Goal: Task Accomplishment & Management: Complete application form

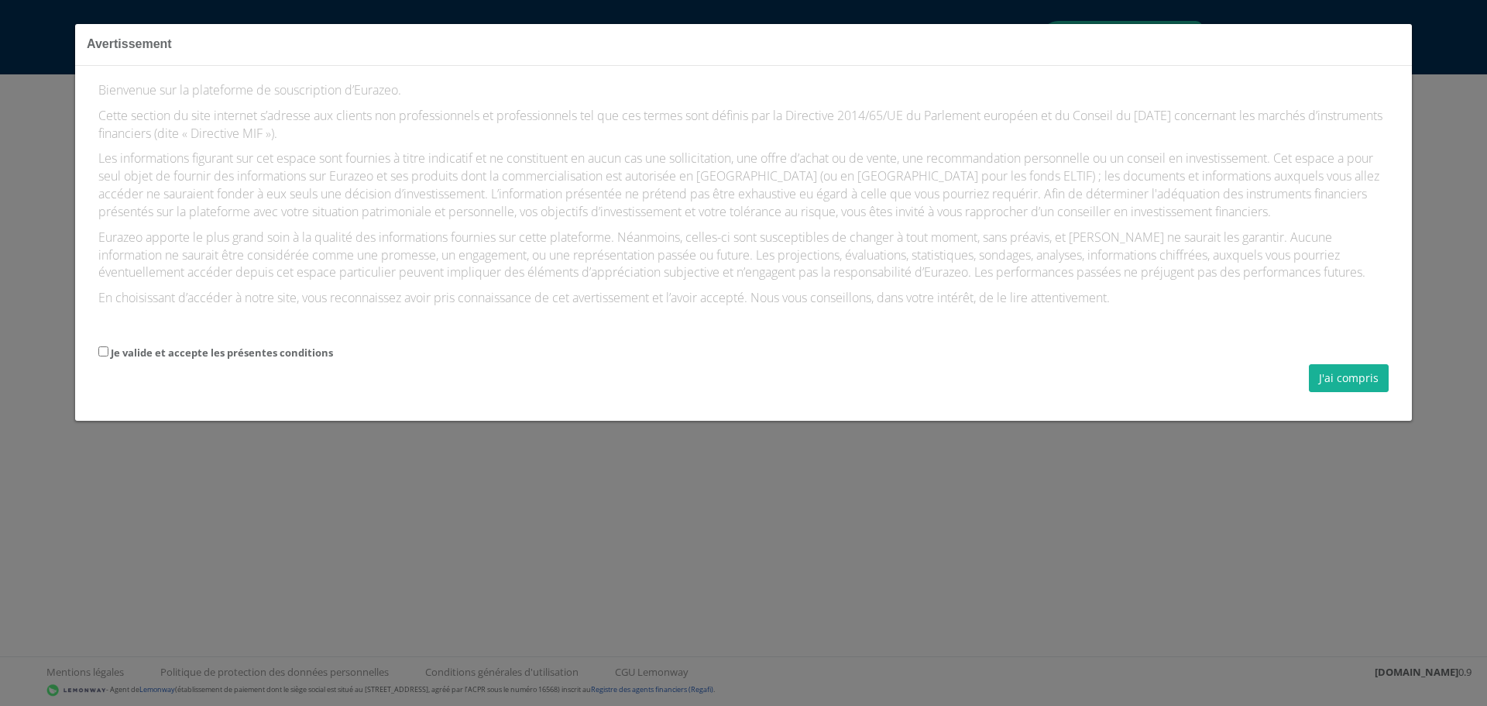
click at [290, 360] on label "Je valide et accepte les présentes conditions" at bounding box center [222, 352] width 222 height 15
click at [108, 356] on input "Je valide et accepte les présentes conditions" at bounding box center [103, 351] width 10 height 10
checkbox input "true"
click at [1335, 392] on button "J'ai compris" at bounding box center [1349, 378] width 80 height 28
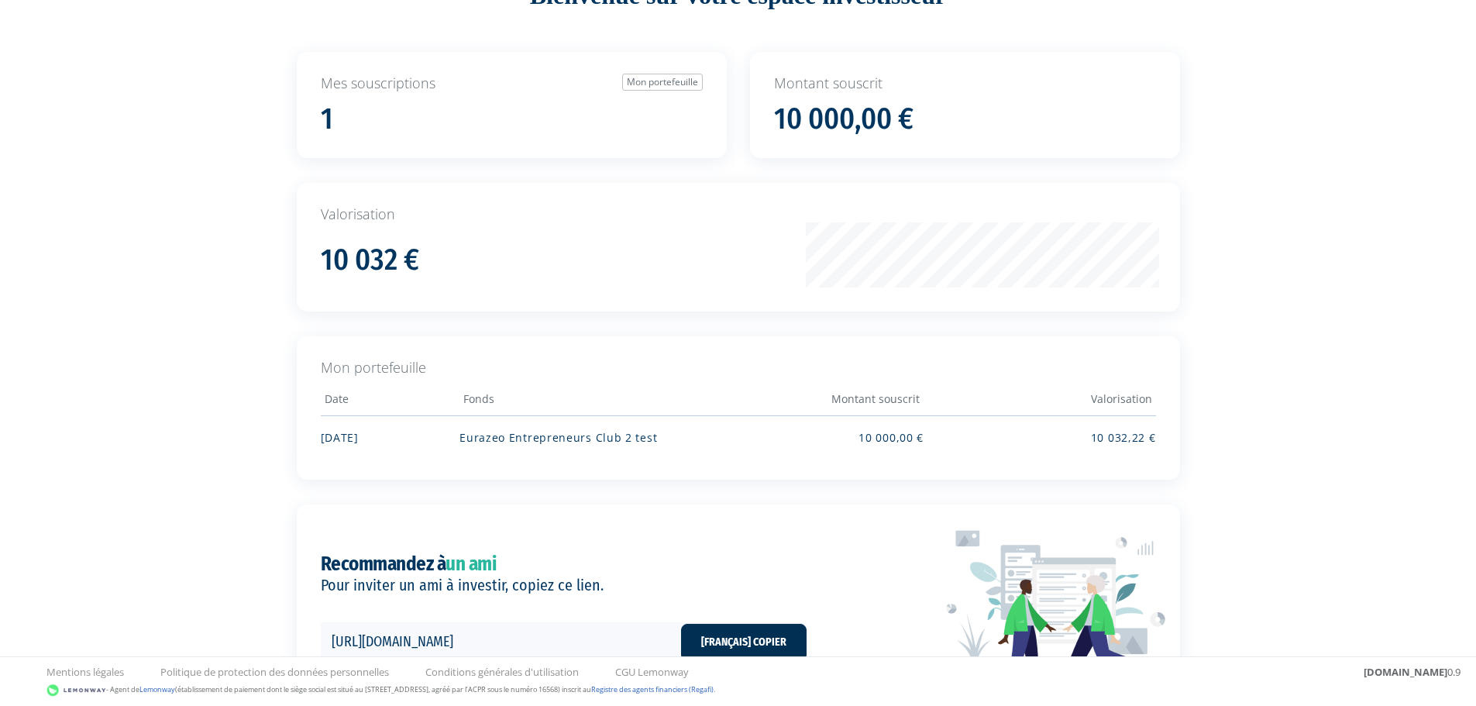
scroll to position [139, 0]
click at [736, 435] on td "10 000,00 €" at bounding box center [808, 434] width 232 height 41
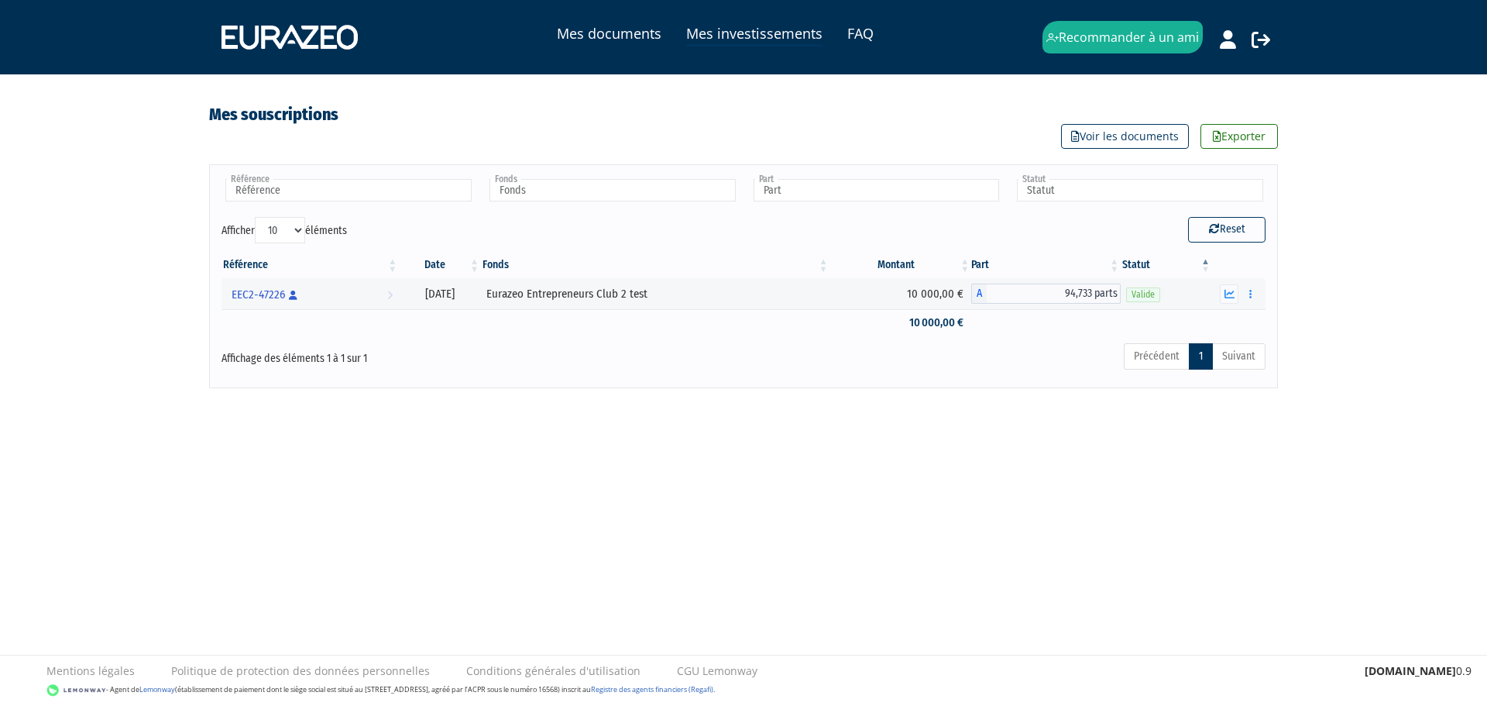
click at [1251, 287] on button "button" at bounding box center [1251, 293] width 19 height 19
click at [988, 450] on html "Mes documents Mes investissements FAQ Recommander à un ami Déconnexion FAQ" at bounding box center [743, 225] width 1487 height 450
click at [1253, 284] on button "button" at bounding box center [1251, 293] width 19 height 19
click at [1211, 351] on link "Distributions" at bounding box center [1213, 351] width 86 height 26
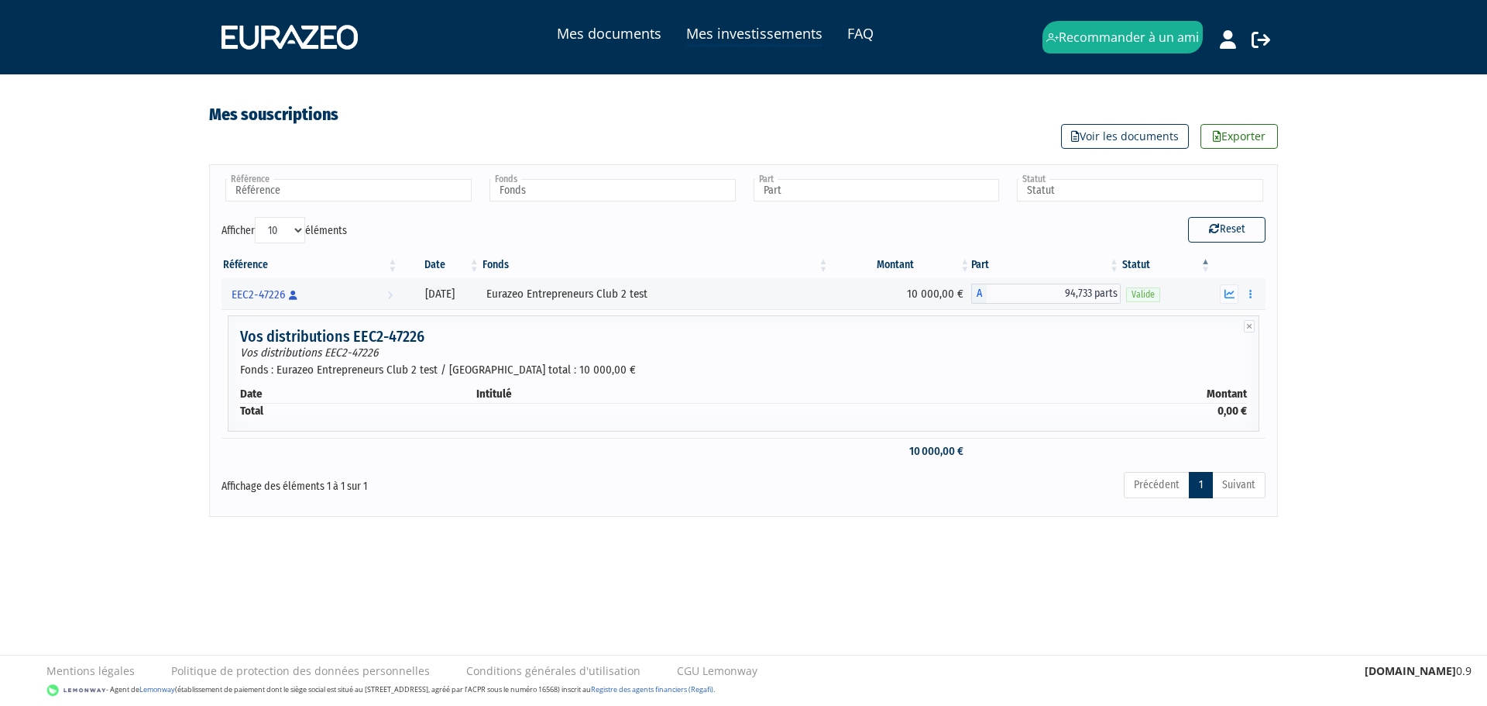
click at [317, 290] on link "EEC2-47226 Personne physique Voir la souscription" at bounding box center [312, 293] width 174 height 31
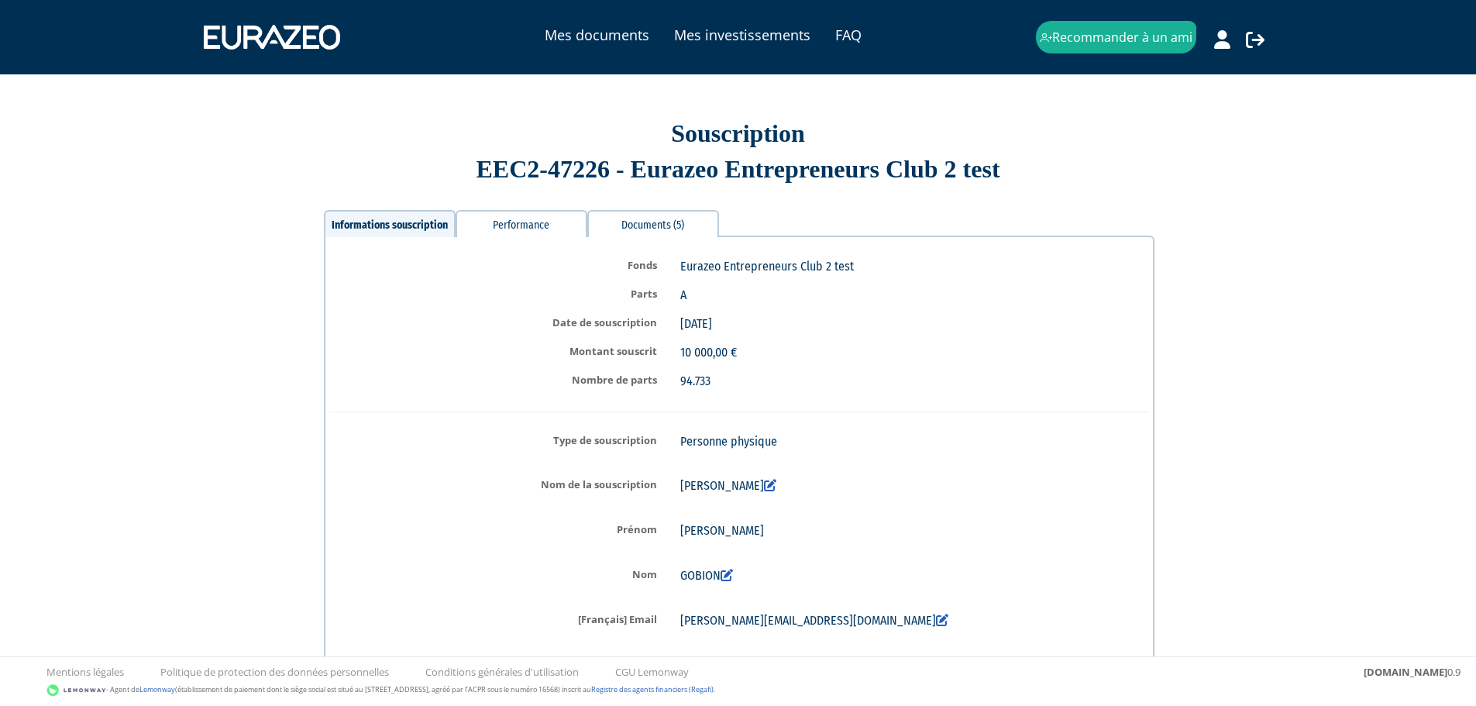
click at [648, 232] on div "Documents (5)" at bounding box center [653, 223] width 132 height 27
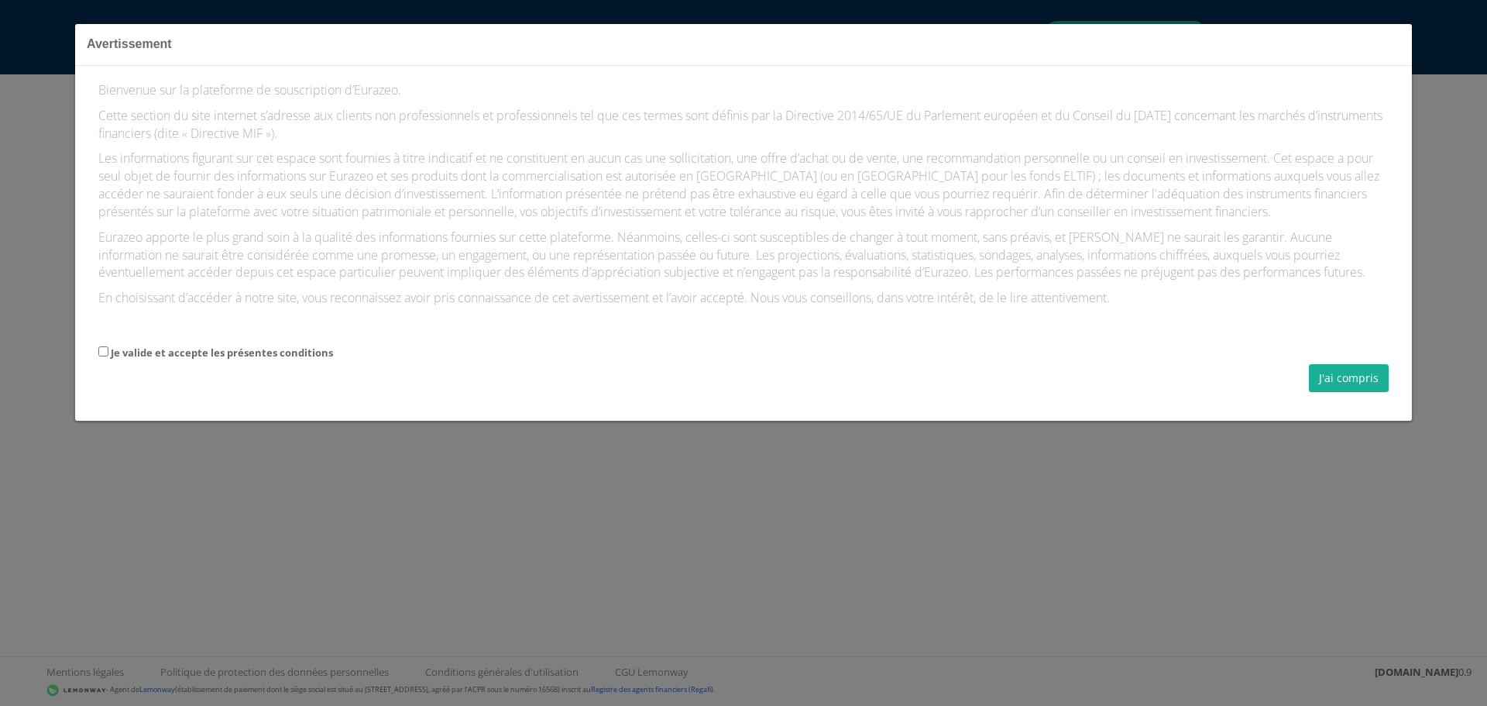
click at [199, 360] on label "Je valide et accepte les présentes conditions" at bounding box center [222, 352] width 222 height 15
click at [108, 356] on input "Je valide et accepte les présentes conditions" at bounding box center [103, 351] width 10 height 10
checkbox input "true"
click at [1312, 392] on button "J'ai compris" at bounding box center [1349, 378] width 80 height 28
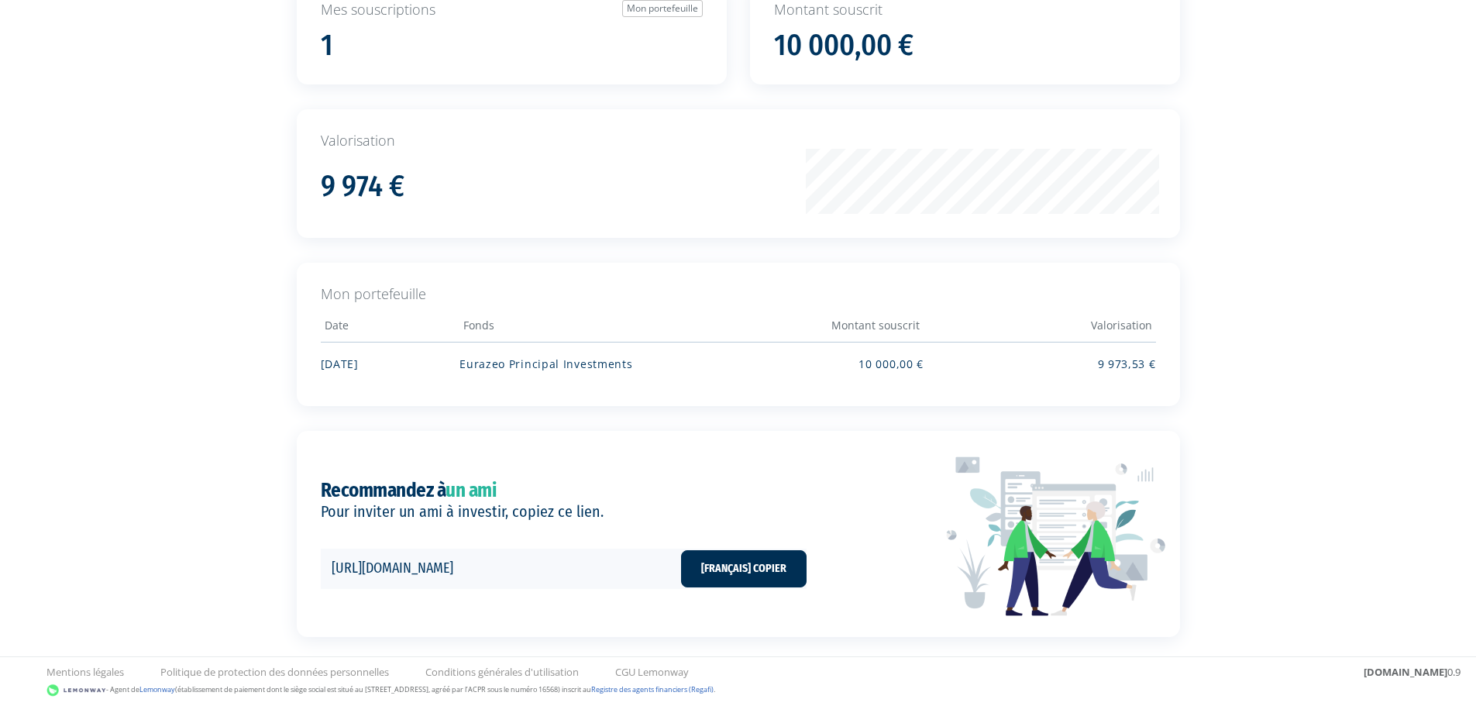
scroll to position [214, 0]
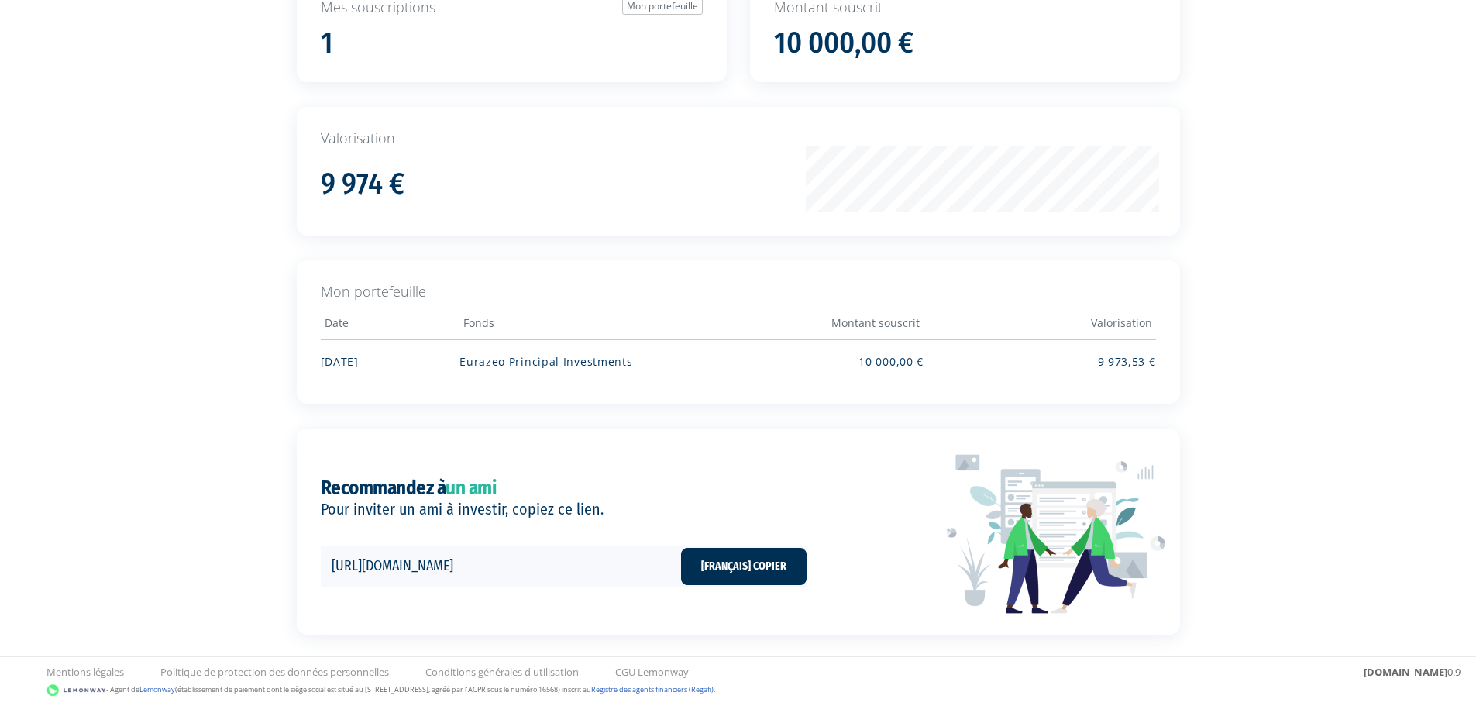
click at [579, 367] on td "Eurazeo Principal Investments" at bounding box center [575, 359] width 232 height 41
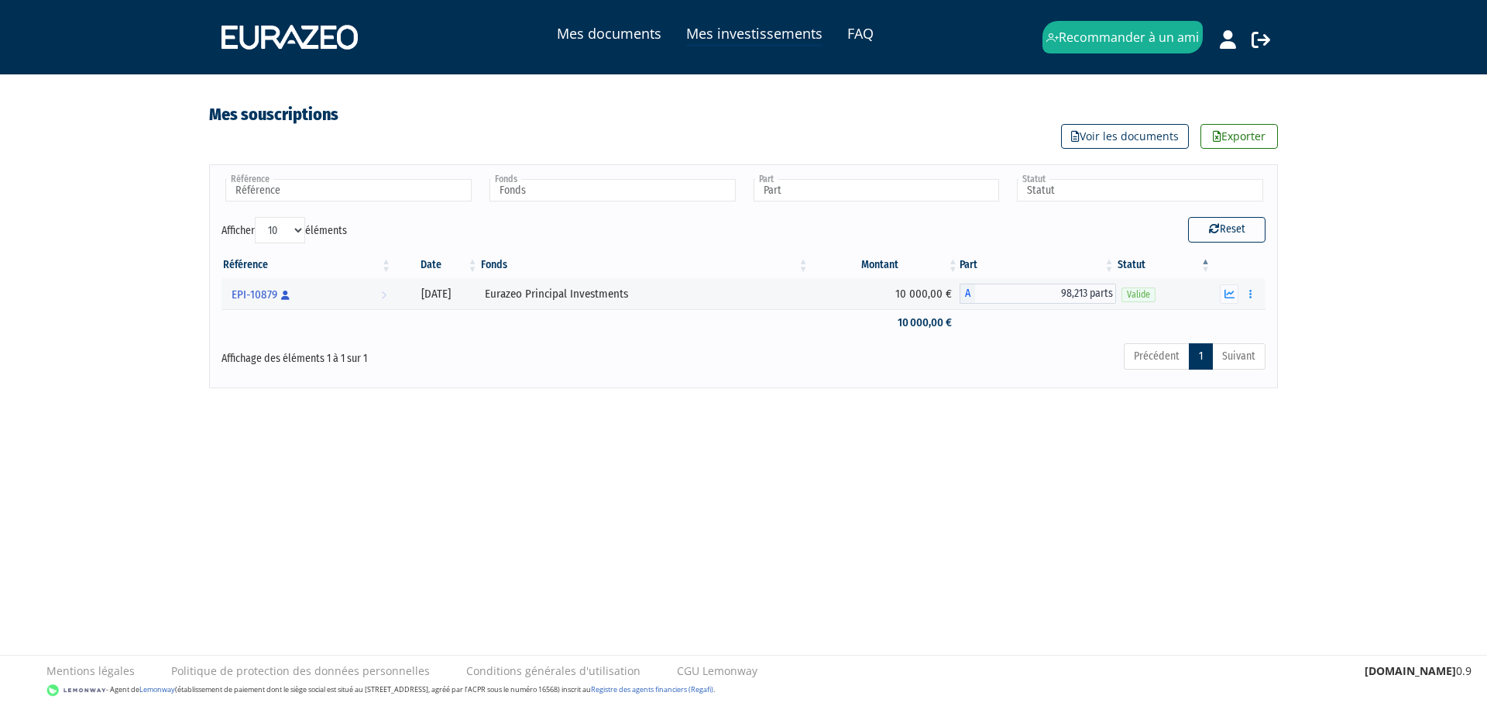
click at [1249, 295] on icon "button" at bounding box center [1250, 294] width 2 height 10
click at [1322, 284] on div "Mes documents Mes investissements FAQ Recommander à un ami Déconnexion" at bounding box center [743, 194] width 1487 height 388
click at [1252, 293] on icon "button" at bounding box center [1250, 294] width 2 height 10
click at [1238, 292] on button "button" at bounding box center [1229, 293] width 19 height 19
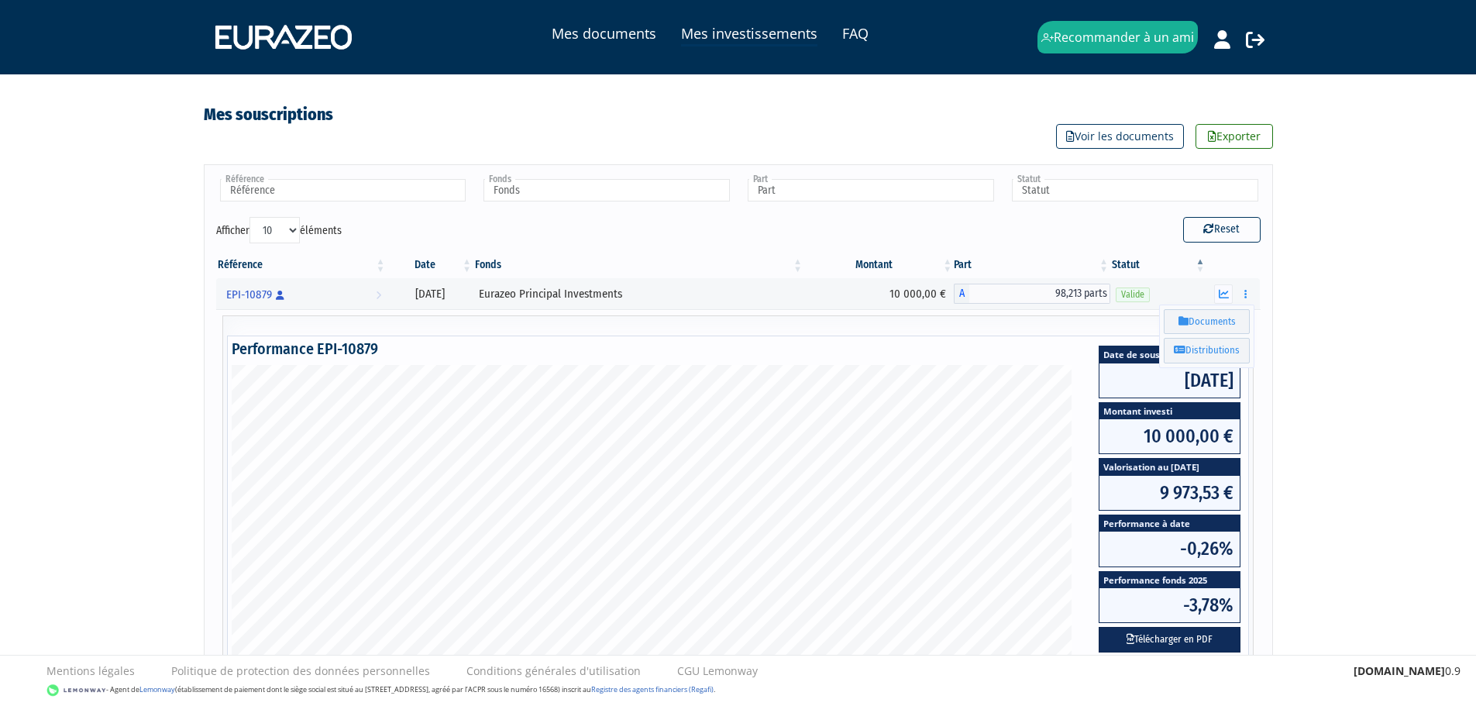
click at [1322, 326] on div "Mes documents Mes investissements FAQ Recommander à un ami Déconnexion" at bounding box center [738, 408] width 1476 height 816
click at [1239, 291] on button "button" at bounding box center [1245, 293] width 19 height 19
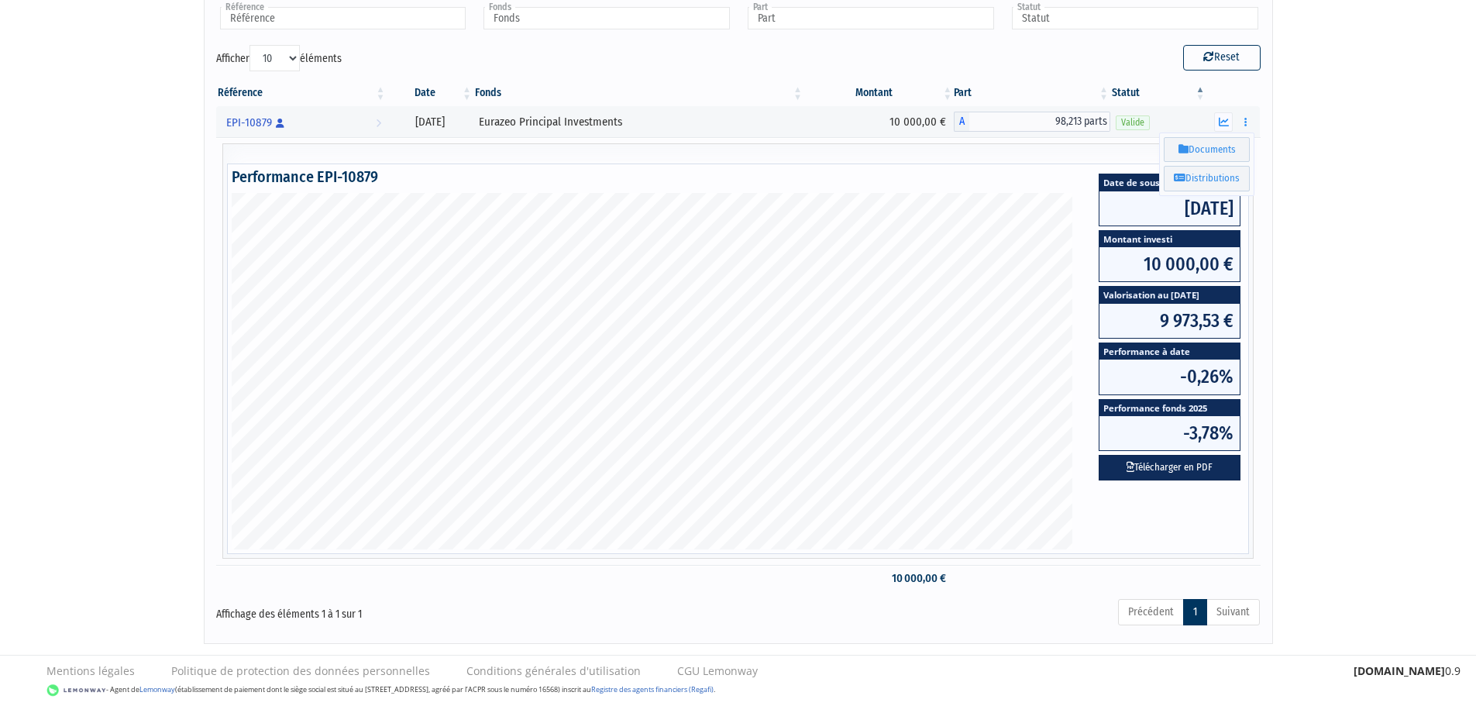
click at [1322, 466] on div "Mes documents Mes investissements FAQ Recommander à un ami Déconnexion" at bounding box center [738, 236] width 1476 height 816
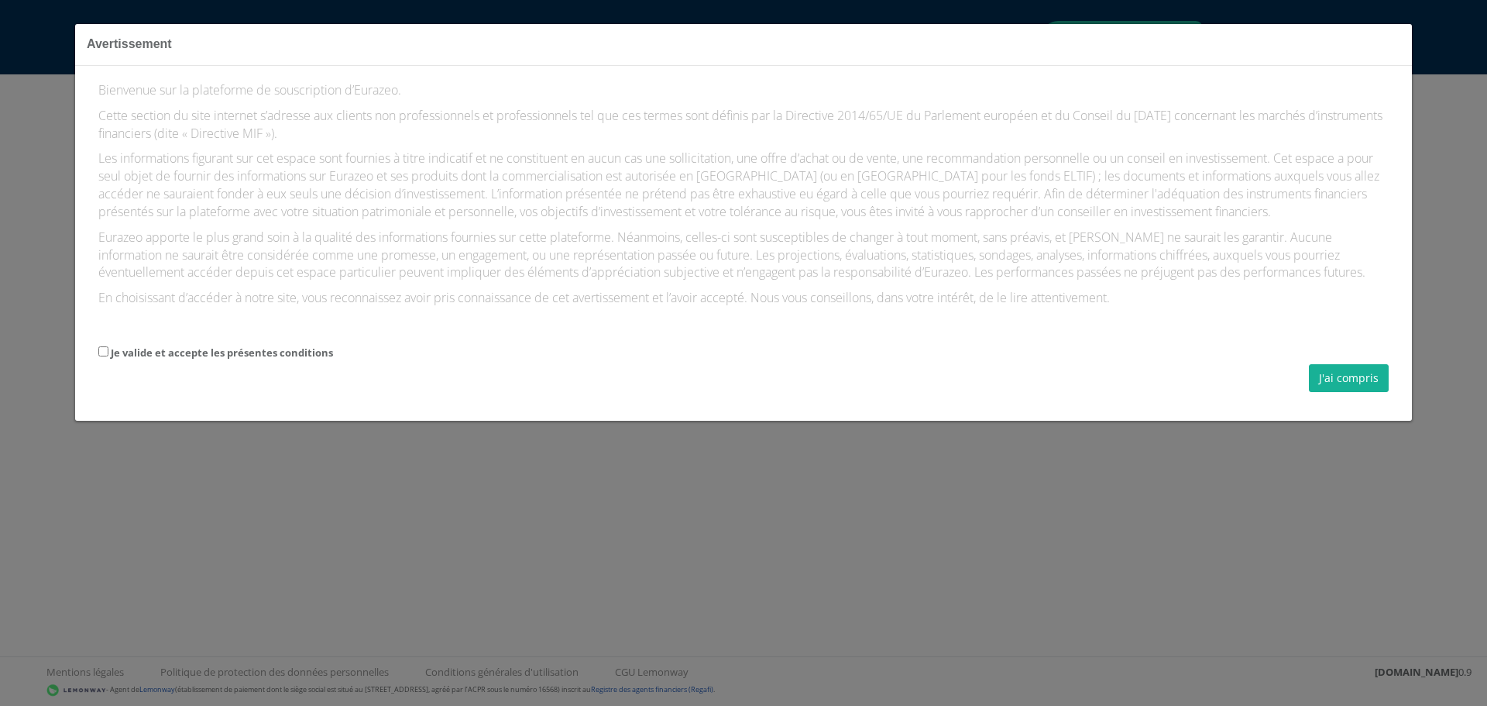
click at [310, 360] on label "Je valide et accepte les présentes conditions" at bounding box center [222, 352] width 222 height 15
click at [108, 356] on input "Je valide et accepte les présentes conditions" at bounding box center [103, 351] width 10 height 10
checkbox input "true"
click at [1318, 392] on button "J'ai compris" at bounding box center [1349, 378] width 80 height 28
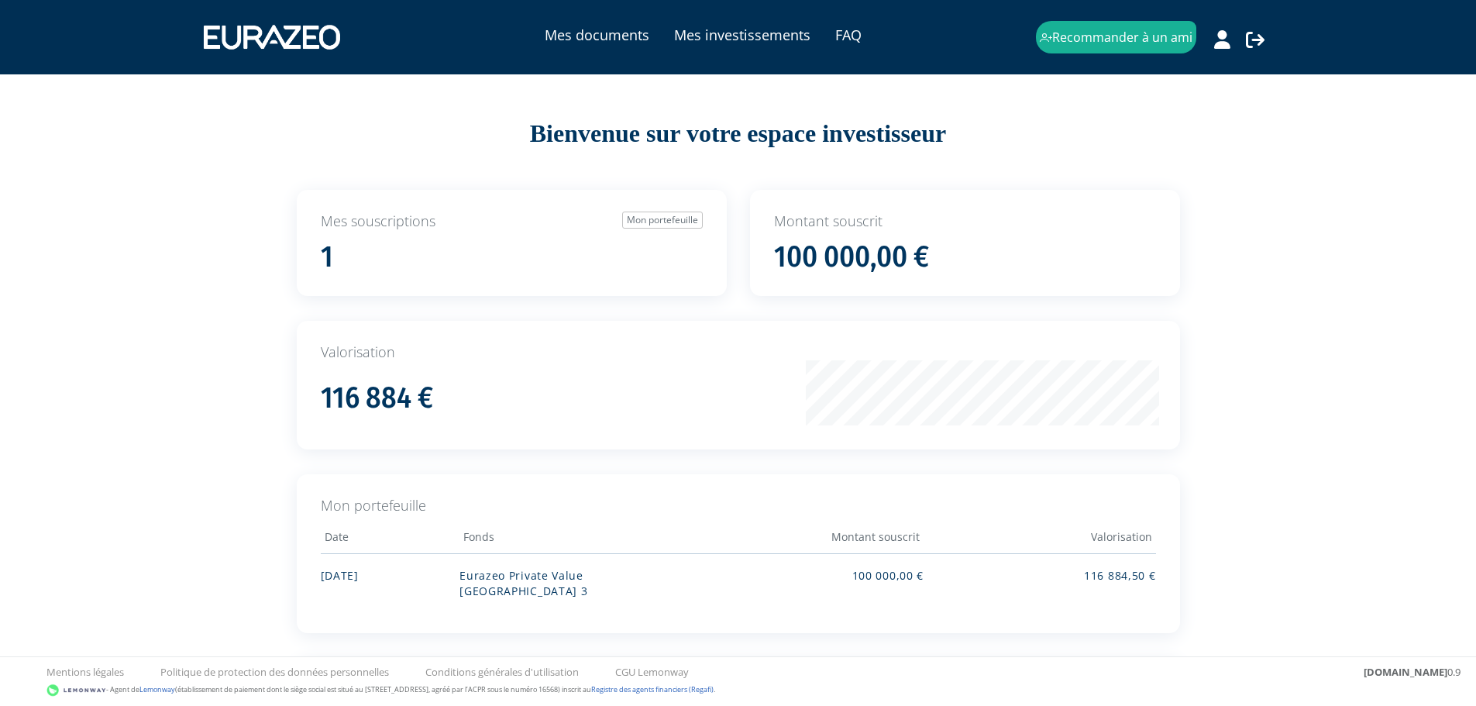
click at [1114, 572] on td "116 884,50 €" at bounding box center [1039, 581] width 232 height 57
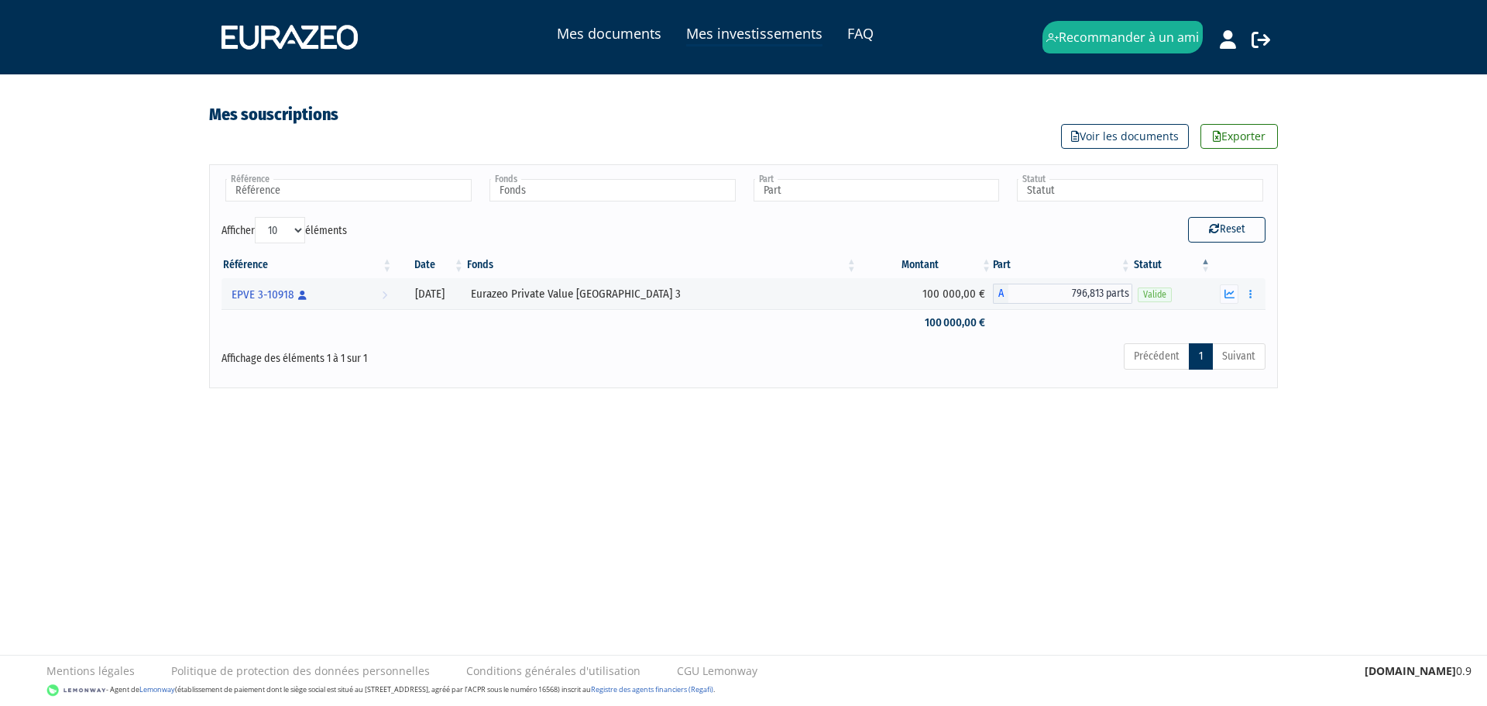
click at [1253, 291] on button "button" at bounding box center [1251, 293] width 19 height 19
click at [1206, 350] on link "Rachat libre" at bounding box center [1216, 351] width 77 height 26
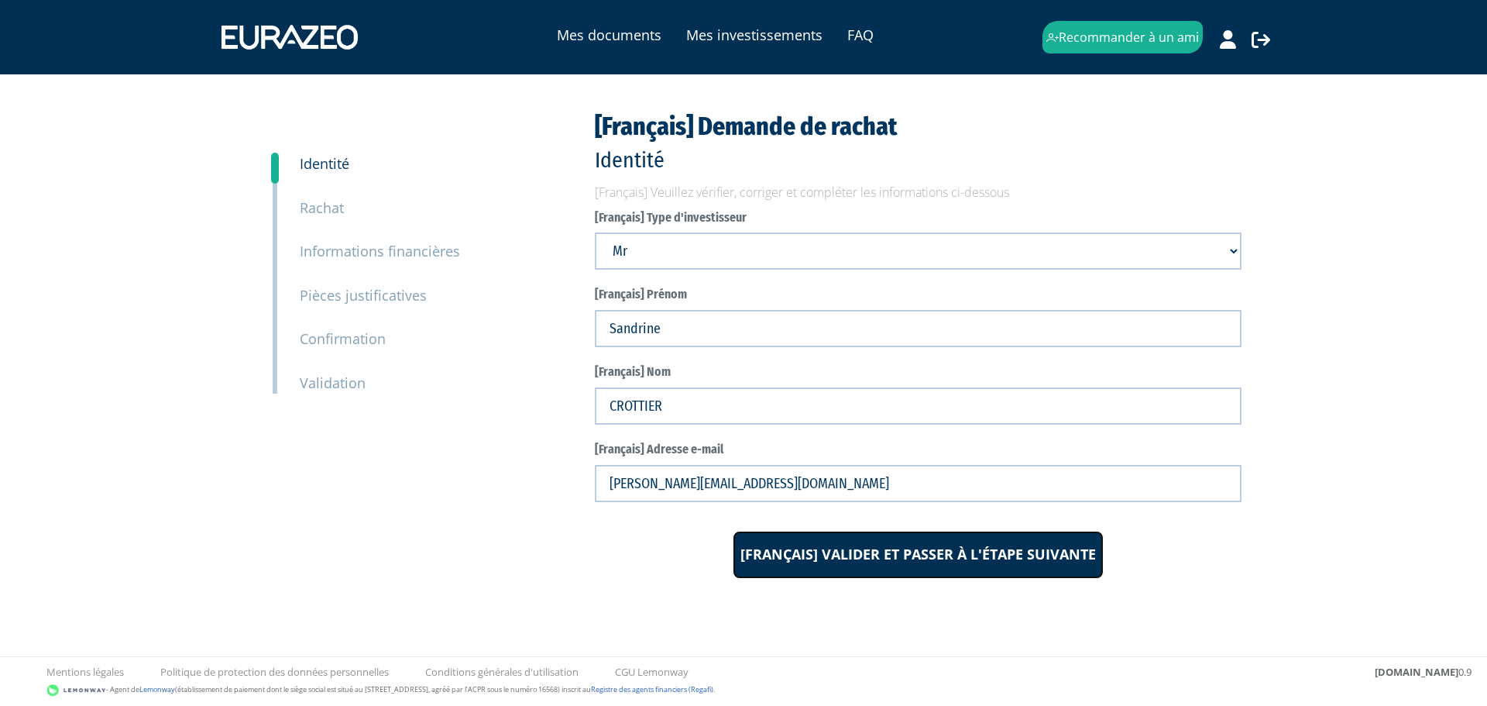
click at [810, 556] on button "[Français] Valider et passer à l'étape suivante" at bounding box center [918, 555] width 371 height 48
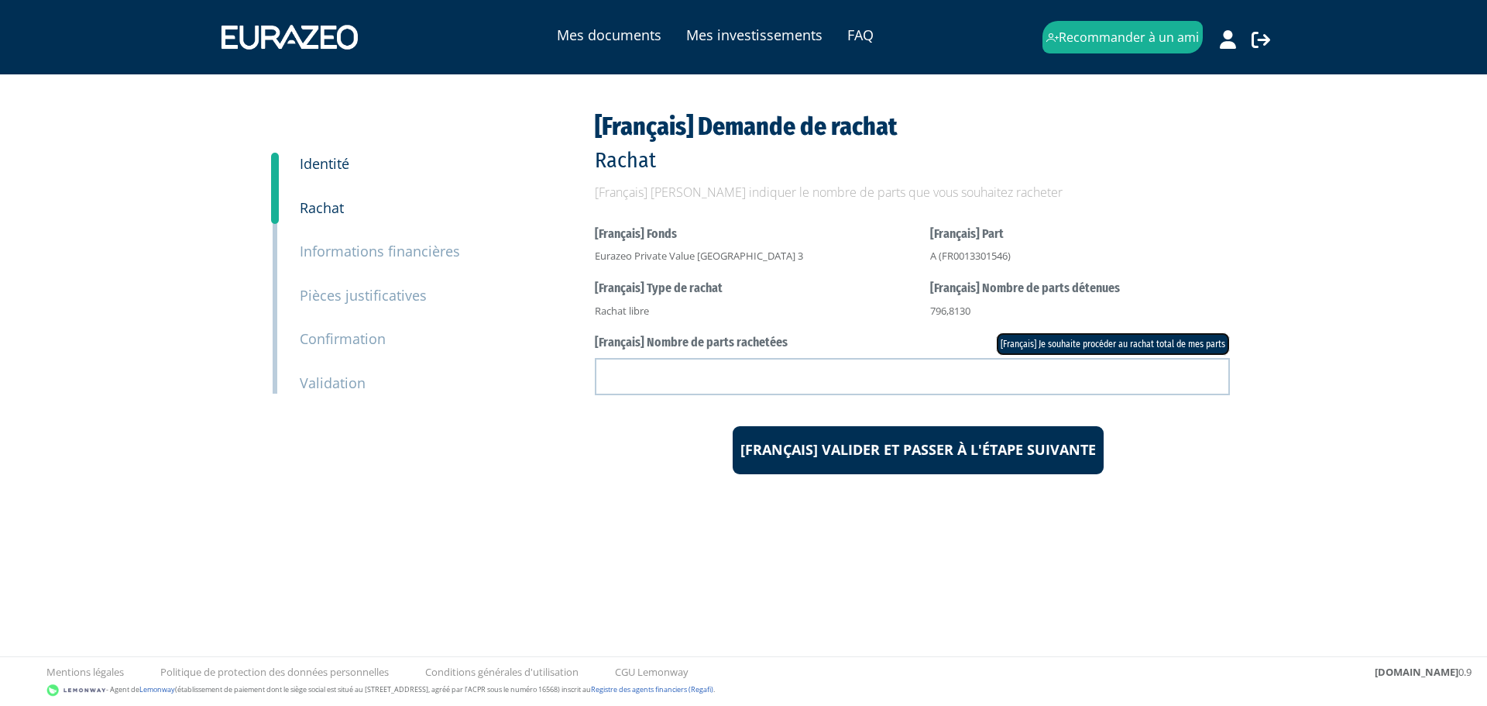
click at [1183, 336] on link "[Français] Je souhaite procéder au rachat total de mes parts" at bounding box center [1113, 343] width 234 height 23
type input "796.813000"
click at [835, 455] on button "[Français] Valider et passer à l'étape suivante" at bounding box center [918, 450] width 371 height 48
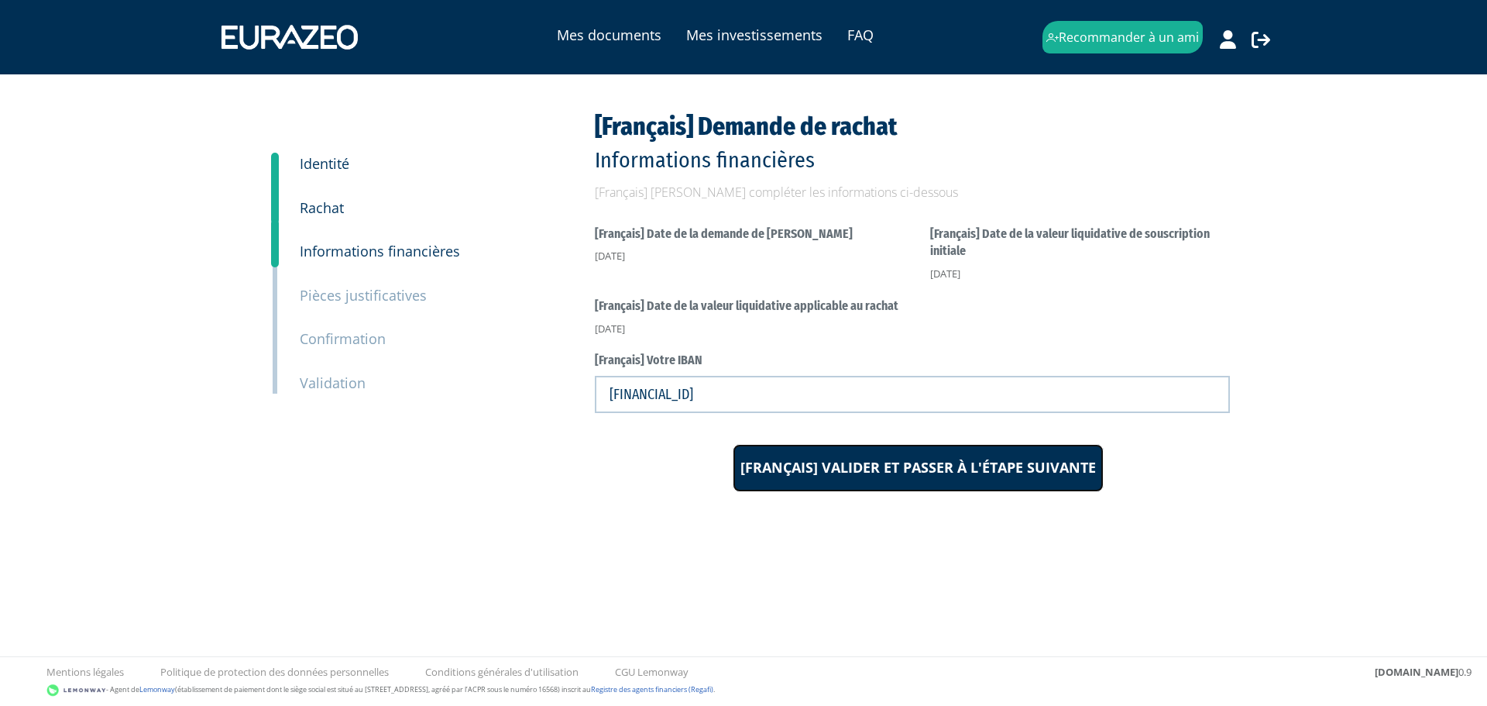
click at [916, 459] on button "[Français] Valider et passer à l'étape suivante" at bounding box center [918, 468] width 371 height 48
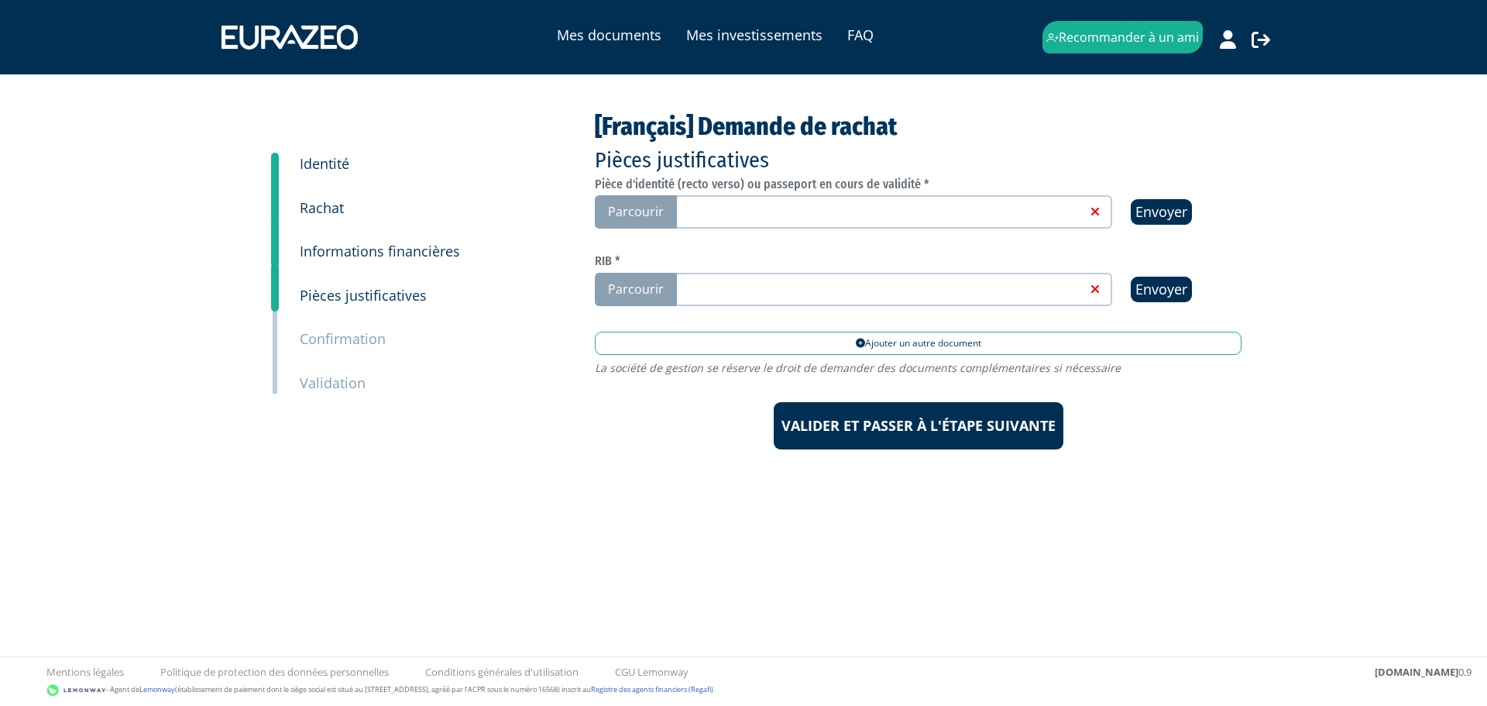
click at [978, 211] on link at bounding box center [879, 210] width 414 height 15
click at [0, 0] on input "Parcourir" at bounding box center [0, 0] width 0 height 0
click at [783, 280] on link at bounding box center [879, 287] width 414 height 15
click at [0, 0] on input "Parcourir" at bounding box center [0, 0] width 0 height 0
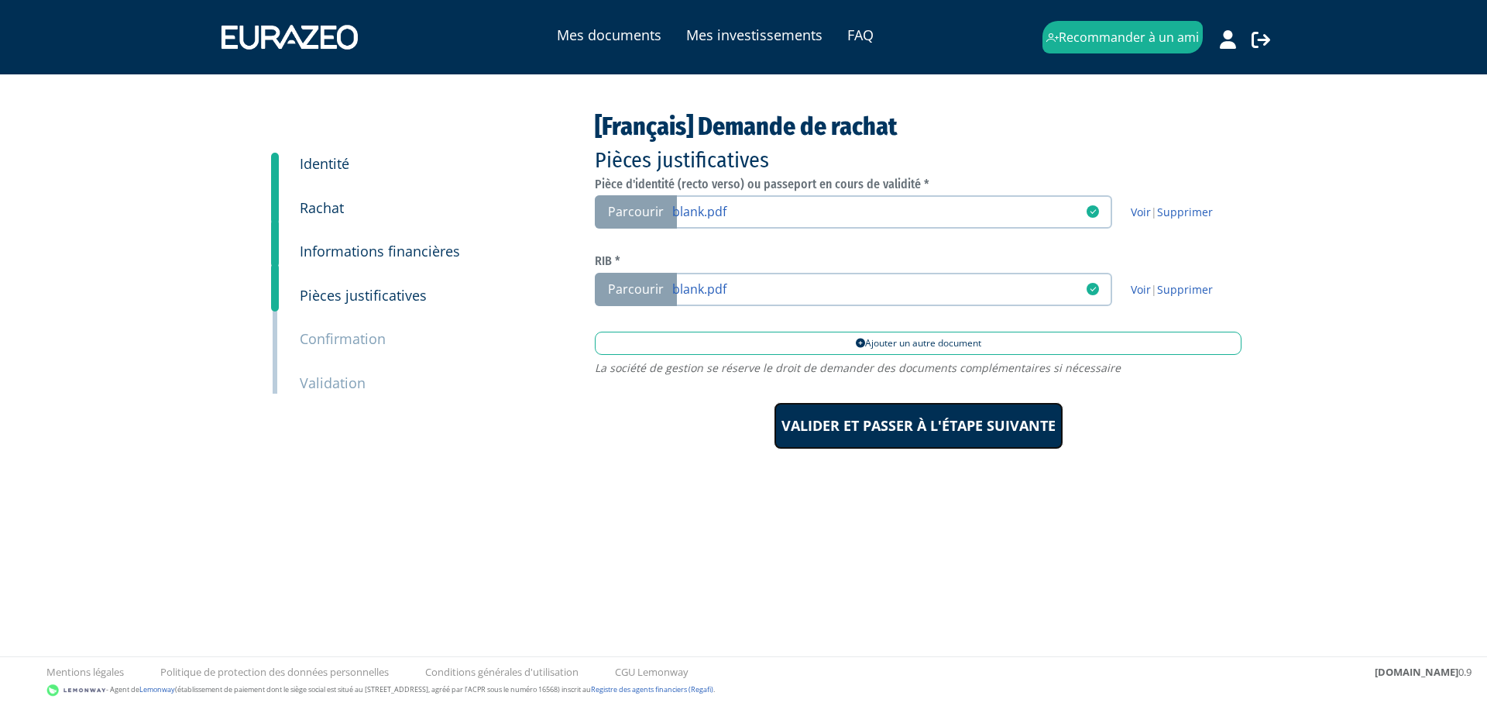
click at [881, 420] on input "Valider et passer à l'étape suivante" at bounding box center [919, 426] width 290 height 48
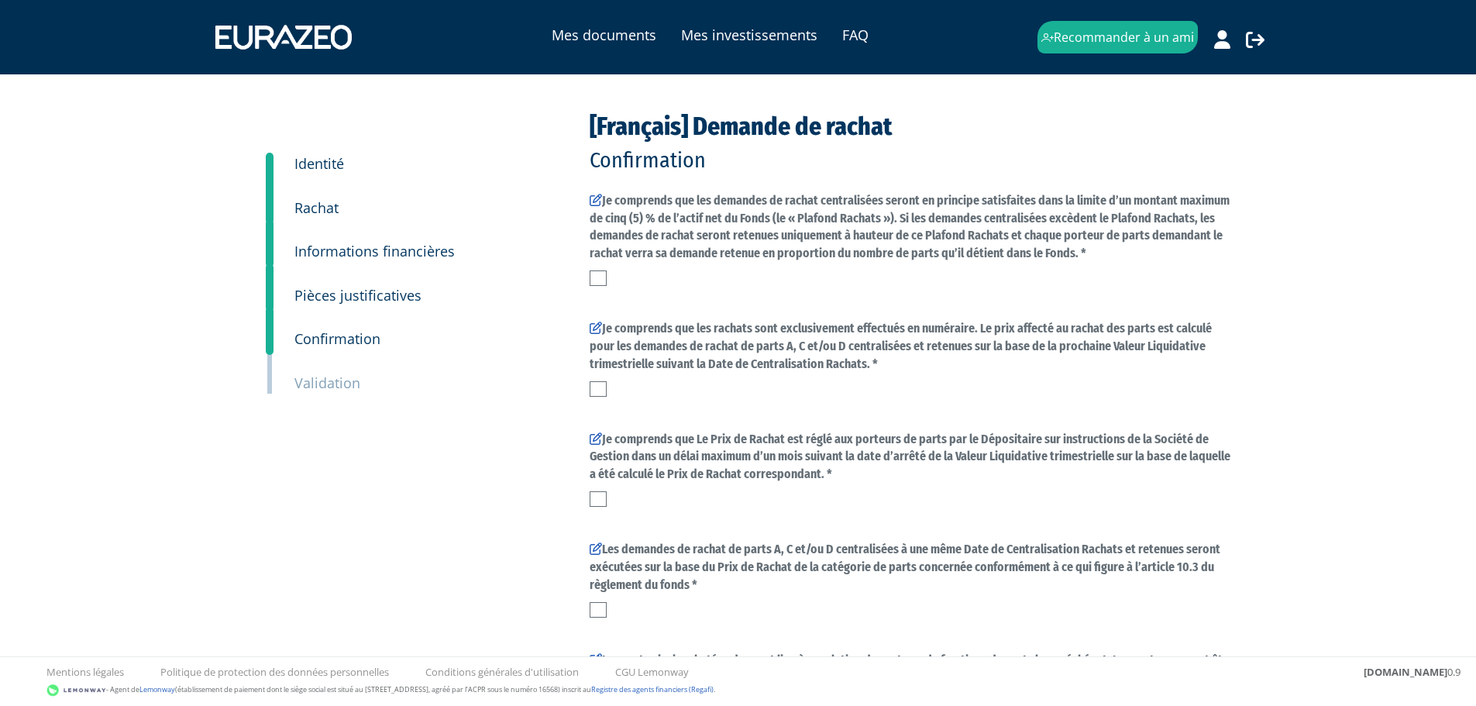
click at [593, 270] on div "Je comprends que les demandes de rachat centralisées seront en principe satisfa…" at bounding box center [912, 239] width 647 height 94
click at [602, 282] on label at bounding box center [597, 277] width 17 height 15
click at [0, 0] on input "checkbox" at bounding box center [0, 0] width 0 height 0
click at [600, 387] on label at bounding box center [597, 388] width 17 height 15
click at [0, 0] on input "checkbox" at bounding box center [0, 0] width 0 height 0
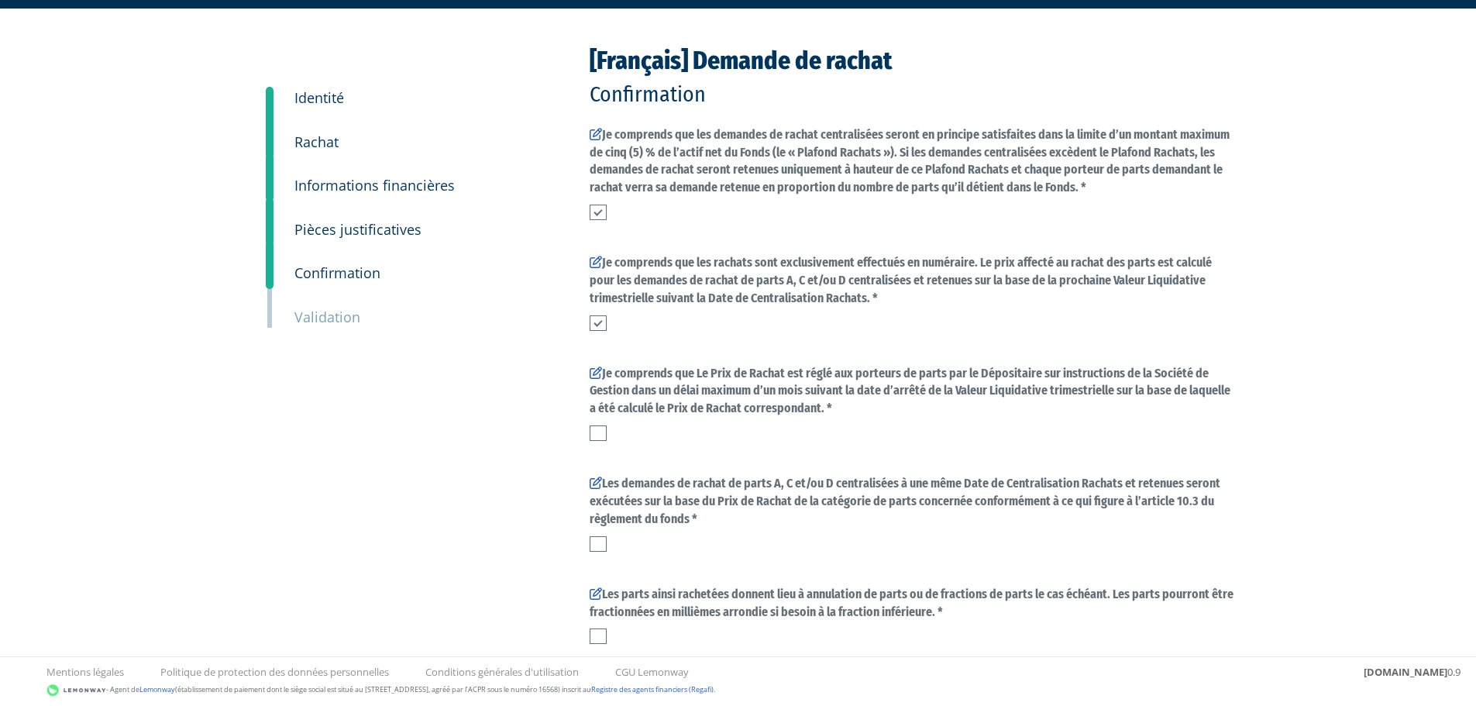
scroll to position [67, 0]
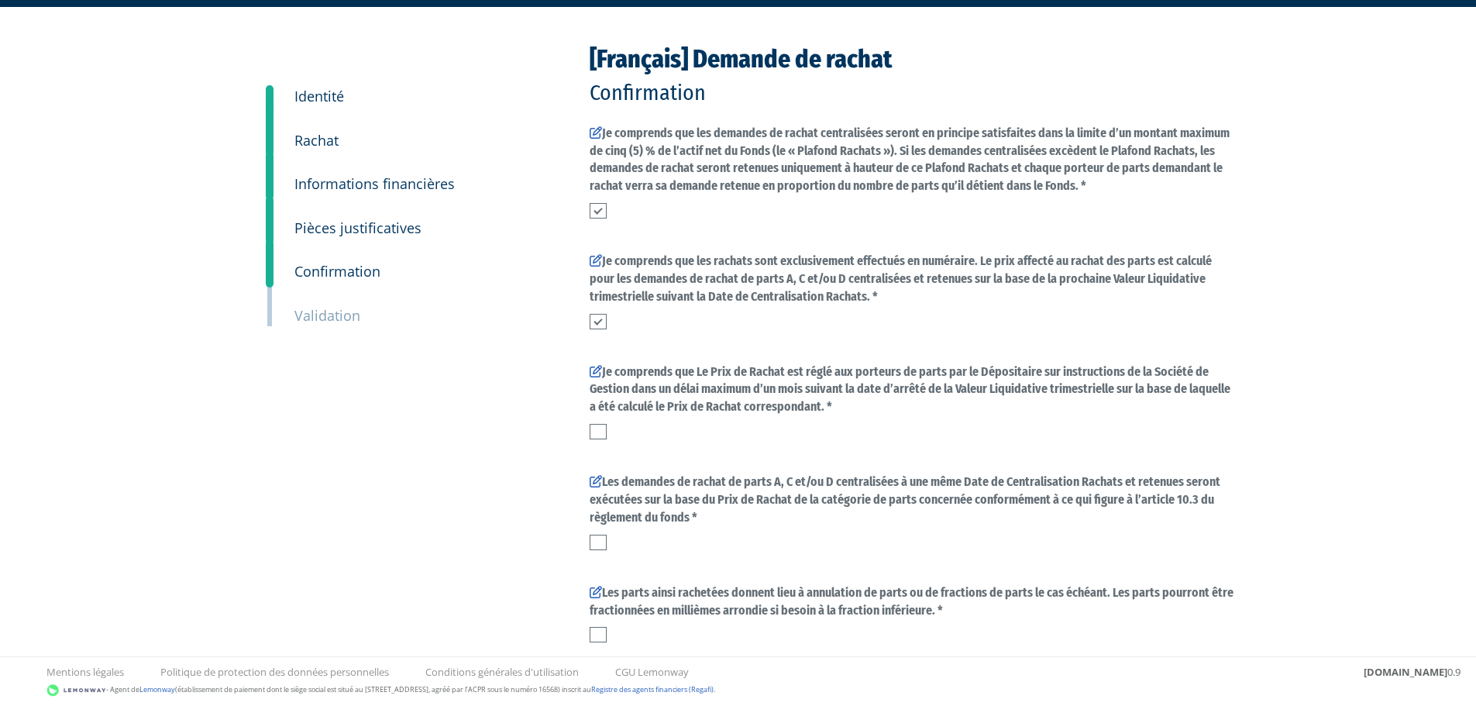
click at [602, 424] on label at bounding box center [597, 431] width 17 height 15
click at [0, 0] on input "checkbox" at bounding box center [0, 0] width 0 height 0
click at [600, 541] on label at bounding box center [597, 541] width 17 height 15
click at [0, 0] on input "checkbox" at bounding box center [0, 0] width 0 height 0
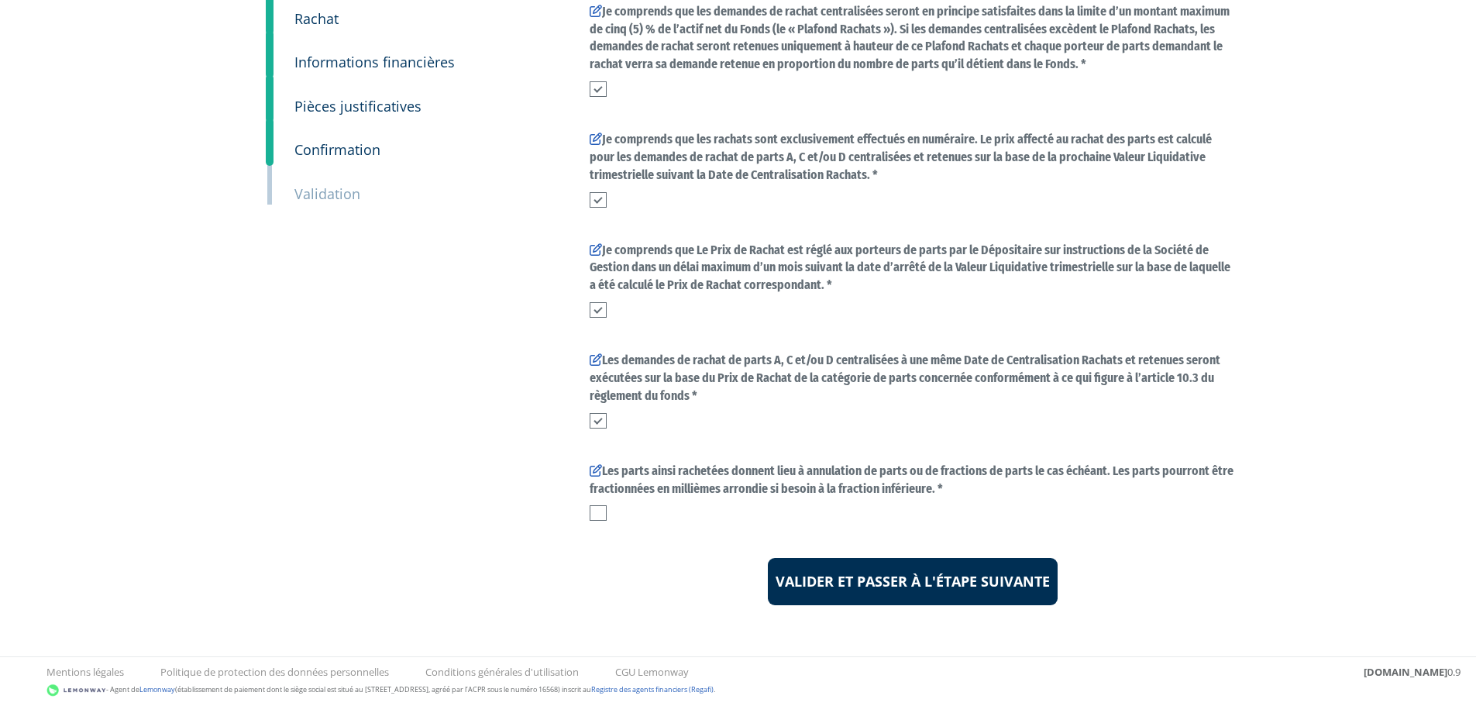
click at [599, 511] on label at bounding box center [597, 512] width 17 height 15
click at [0, 0] on input "checkbox" at bounding box center [0, 0] width 0 height 0
click at [926, 592] on button "Valider et passer à l'étape suivante" at bounding box center [913, 582] width 290 height 48
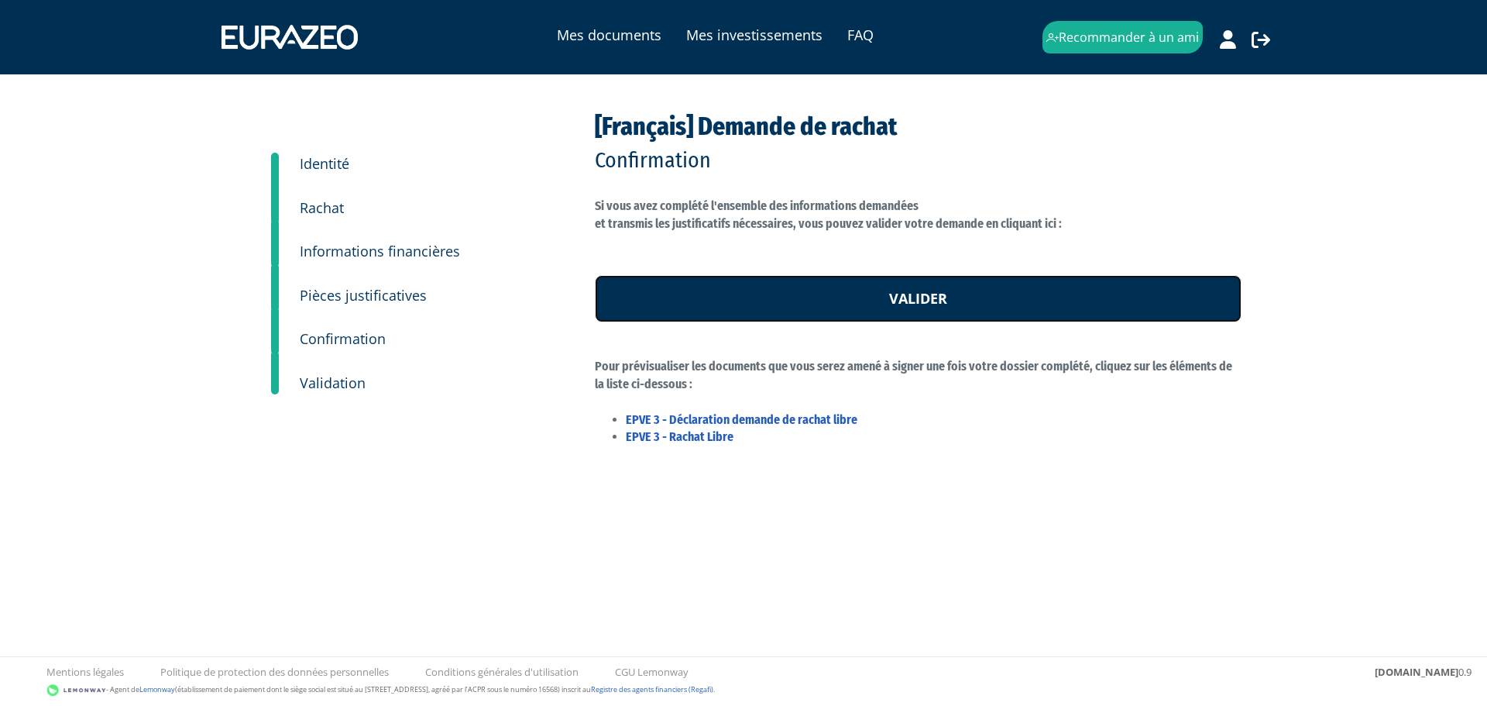
click at [804, 288] on link "Valider" at bounding box center [918, 299] width 647 height 48
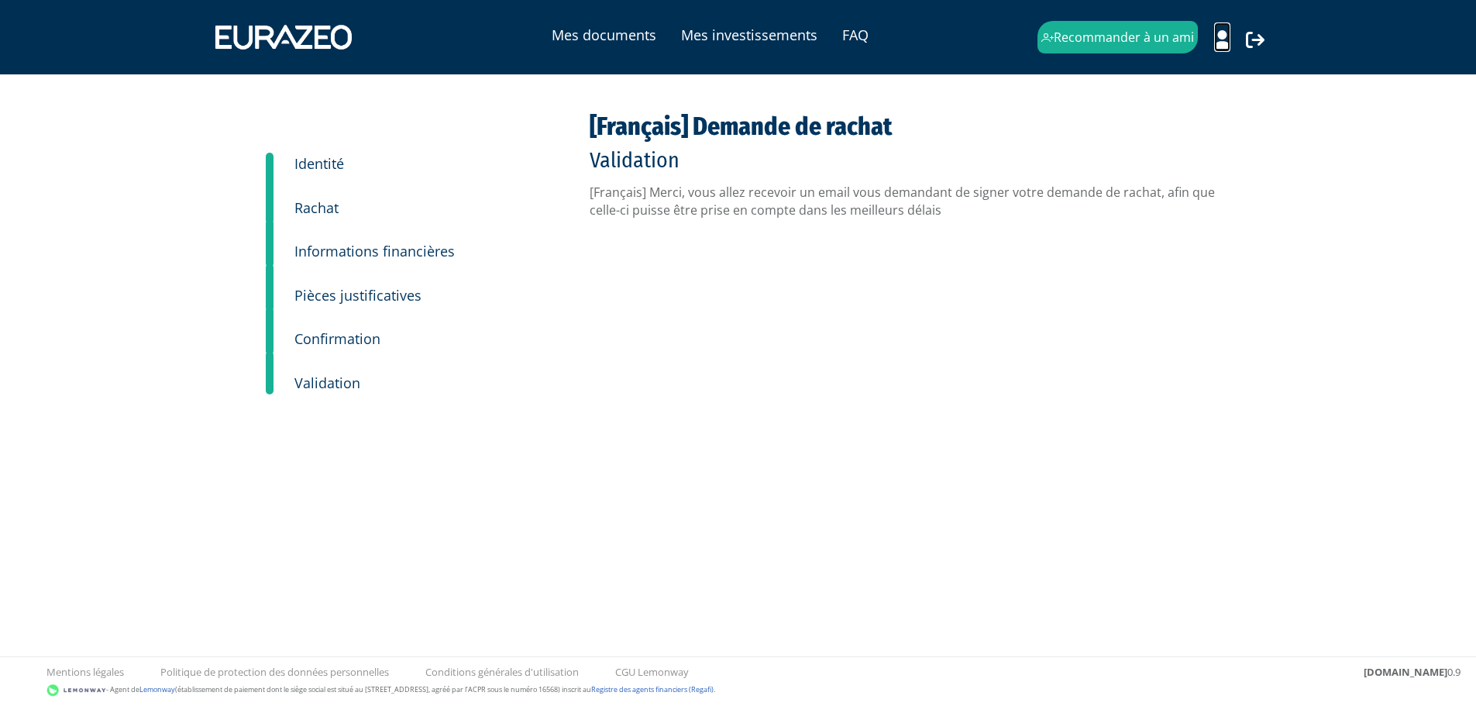
click at [1224, 42] on icon at bounding box center [1222, 39] width 16 height 19
click at [1181, 75] on link "Mon profil" at bounding box center [1194, 72] width 124 height 22
